Goal: Task Accomplishment & Management: Manage account settings

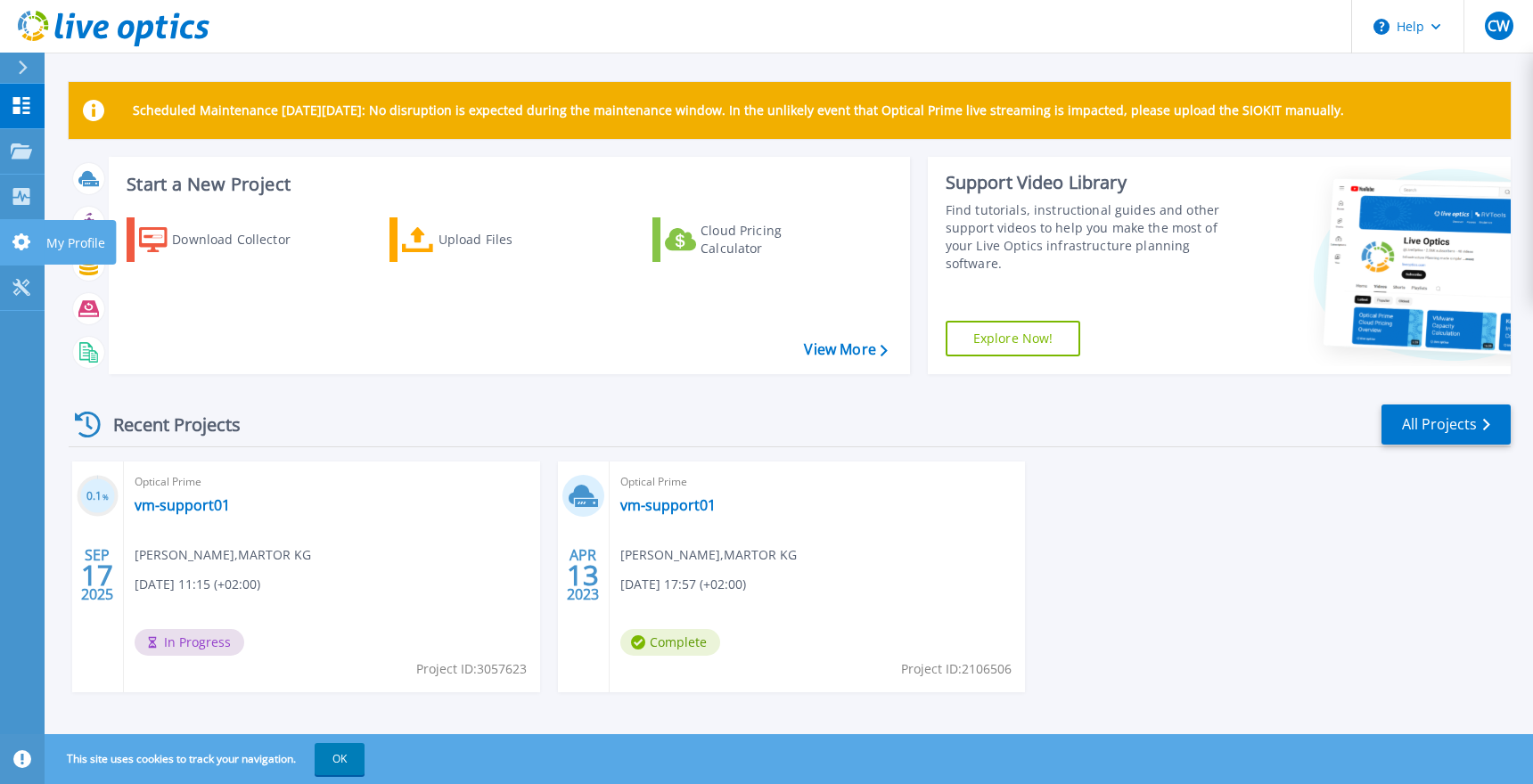
click at [16, 241] on icon at bounding box center [21, 242] width 18 height 17
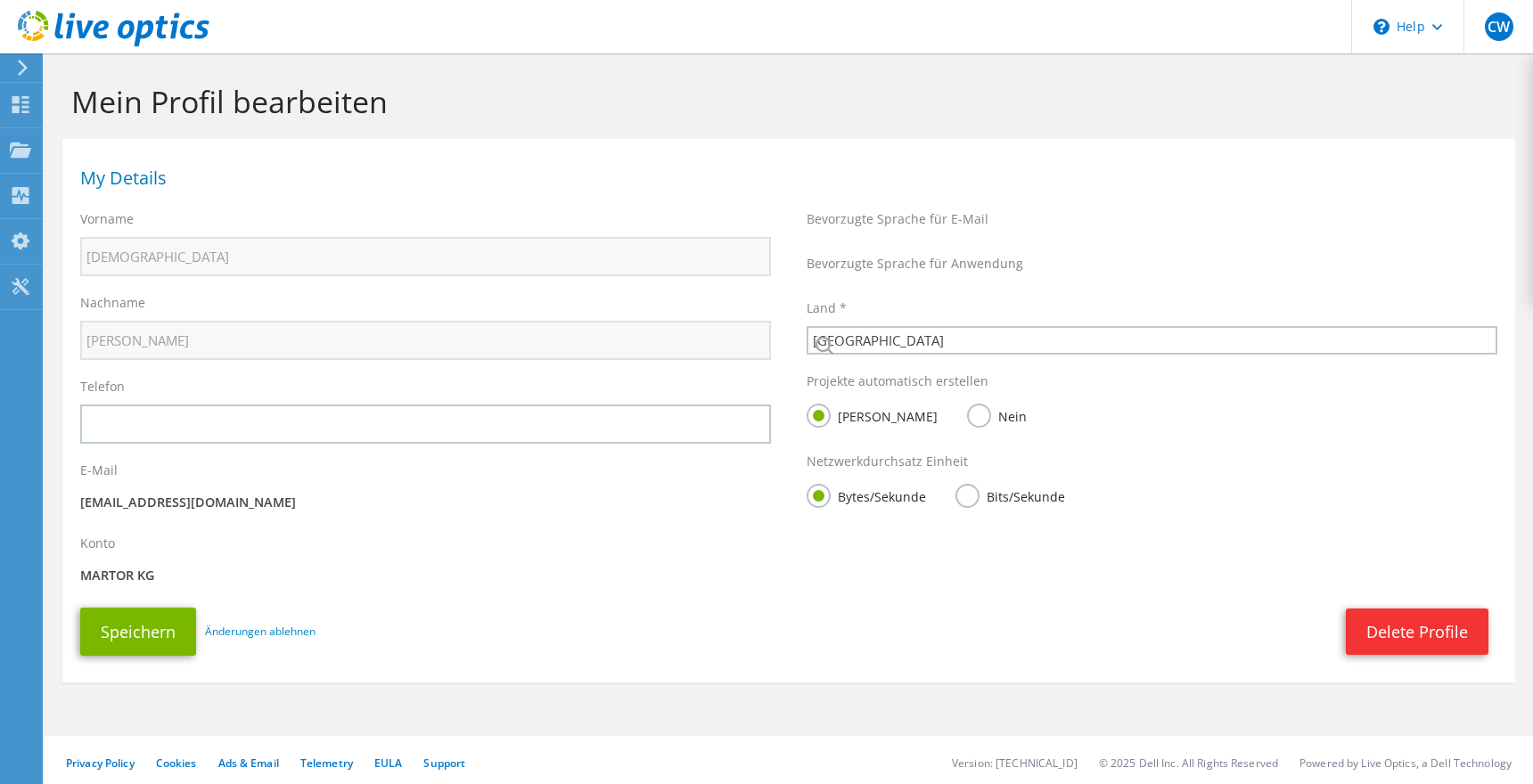
select select "56"
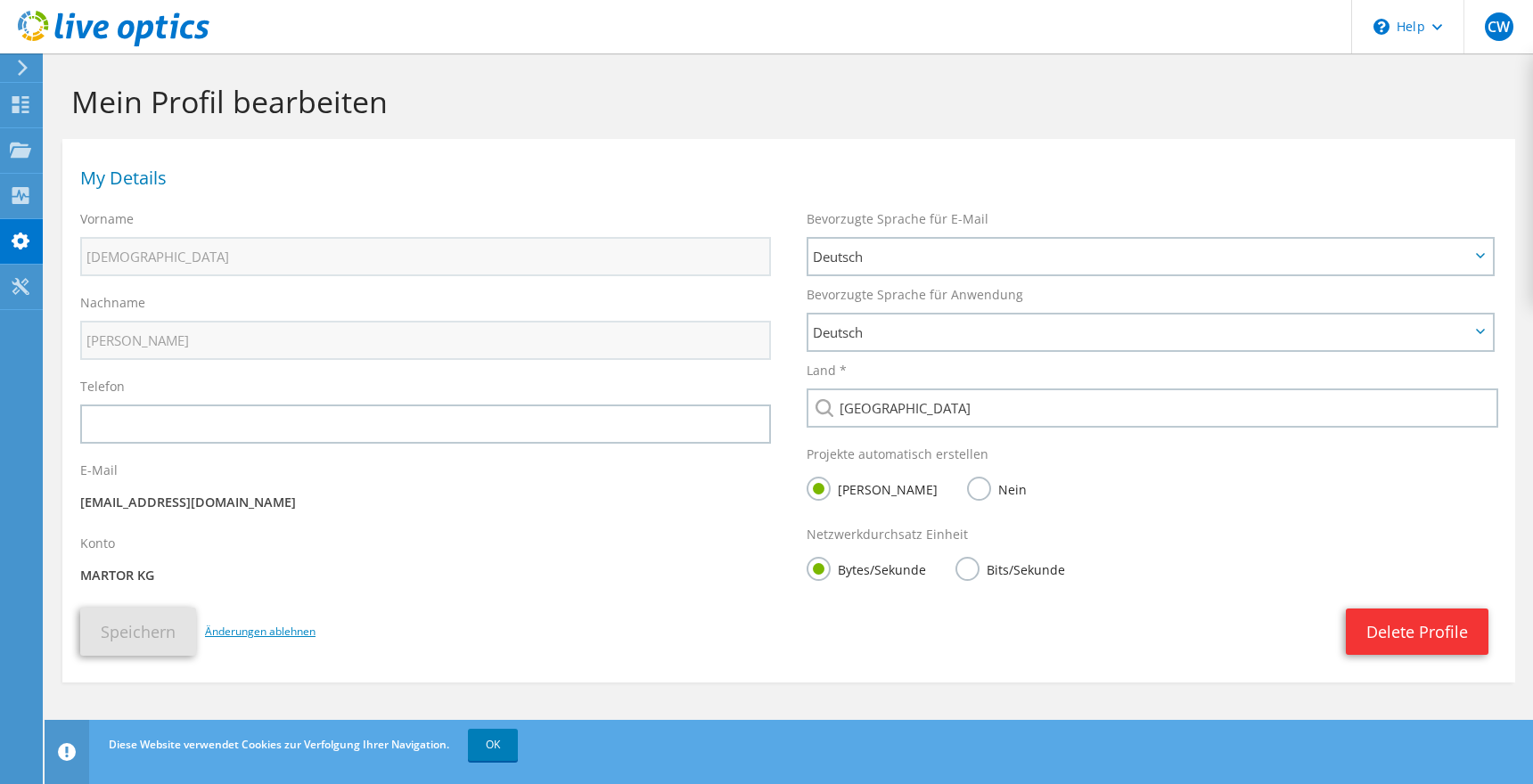
click at [266, 629] on link "Änderungen ablehnen" at bounding box center [260, 632] width 111 height 20
click at [1496, 27] on span "CW" at bounding box center [1499, 26] width 29 height 29
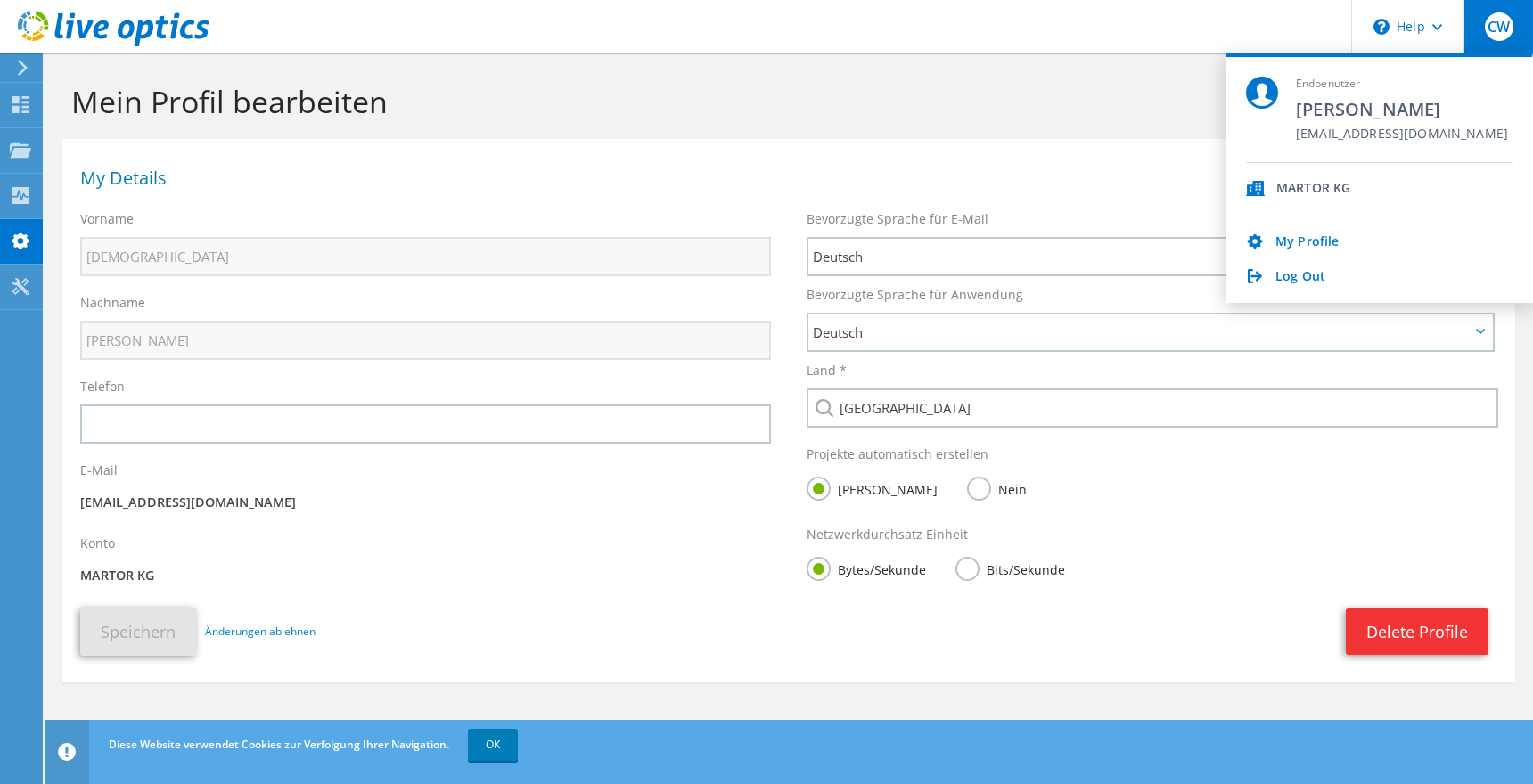
click at [1294, 184] on div "MARTOR KG" at bounding box center [1314, 189] width 74 height 17
click at [1319, 141] on span "[EMAIL_ADDRESS][DOMAIN_NAME]" at bounding box center [1402, 135] width 212 height 17
click at [1300, 276] on link "Log Out" at bounding box center [1301, 277] width 50 height 17
